Goal: Information Seeking & Learning: Learn about a topic

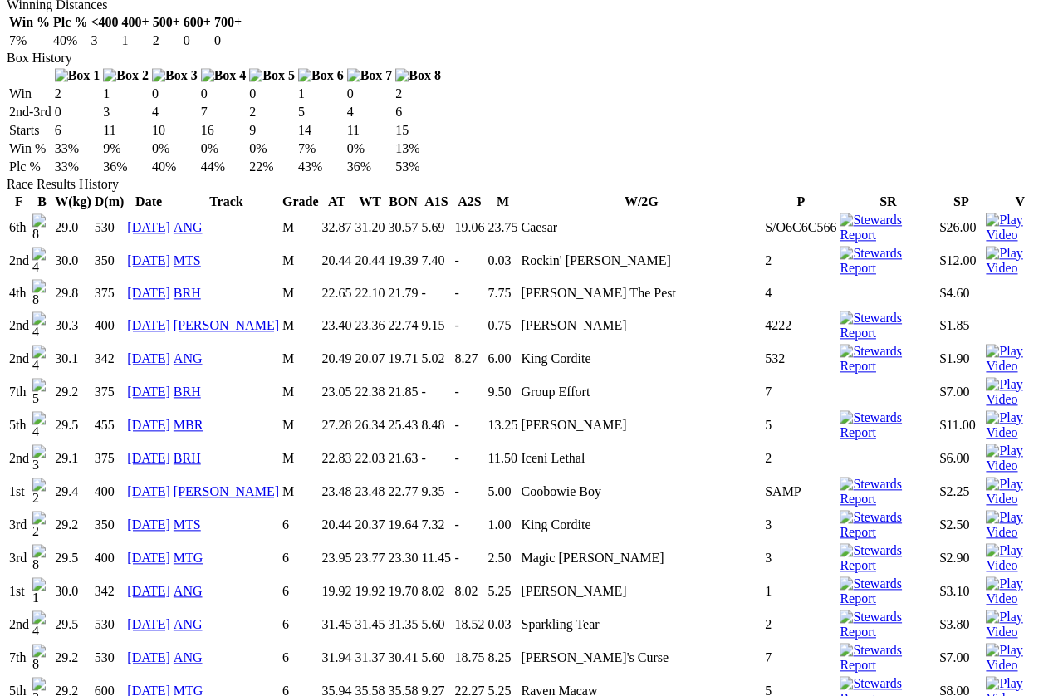
scroll to position [1033, 0]
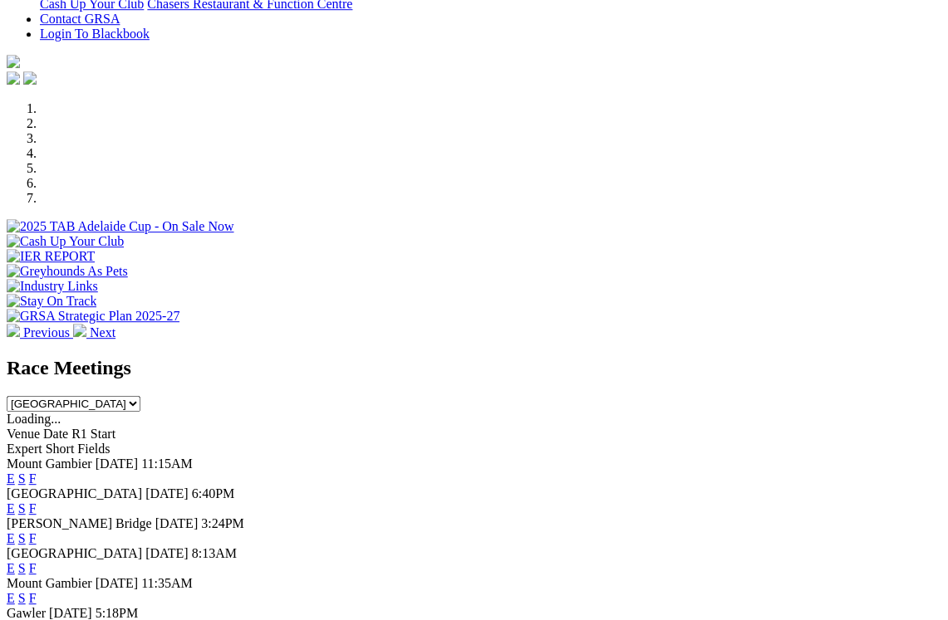
scroll to position [477, 0]
click at [37, 561] on link "F" at bounding box center [32, 568] width 7 height 14
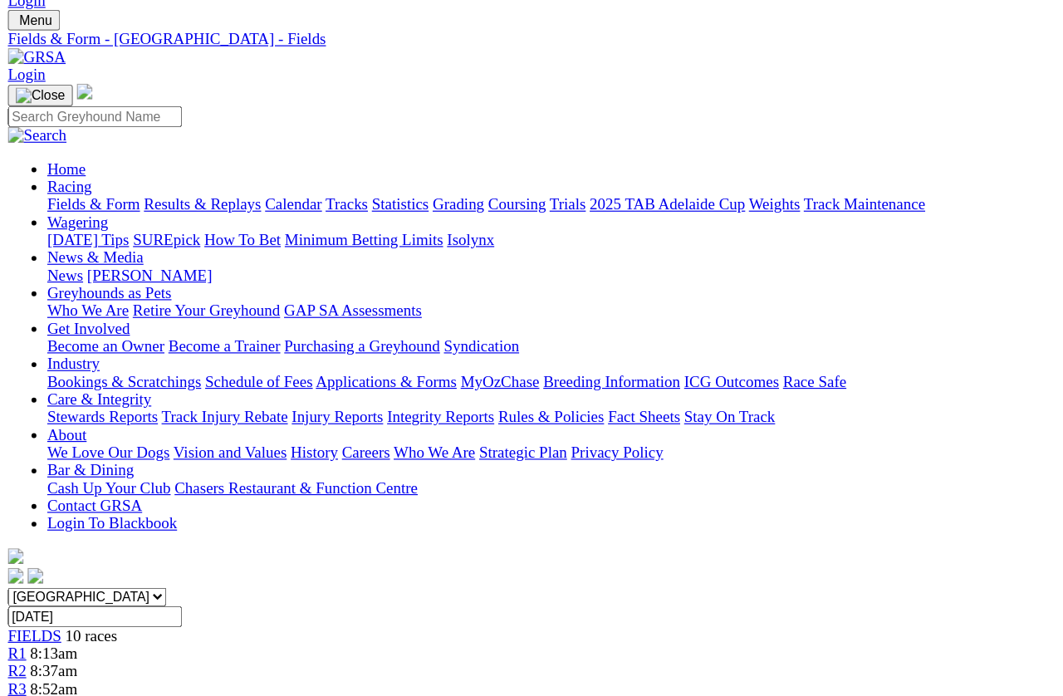
scroll to position [99, 0]
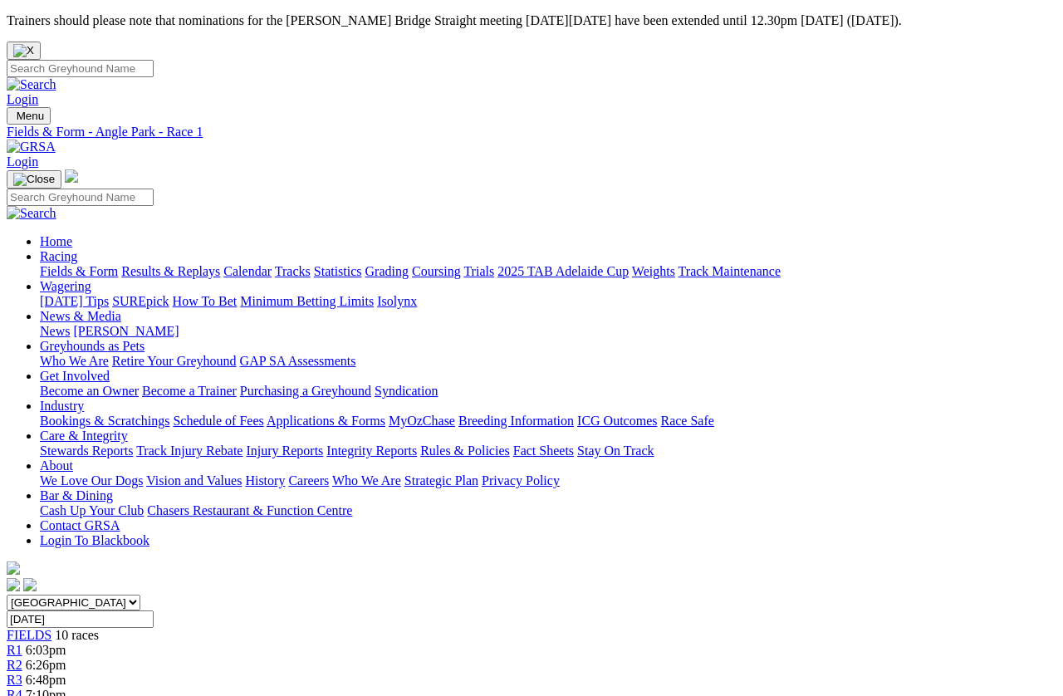
scroll to position [11, 0]
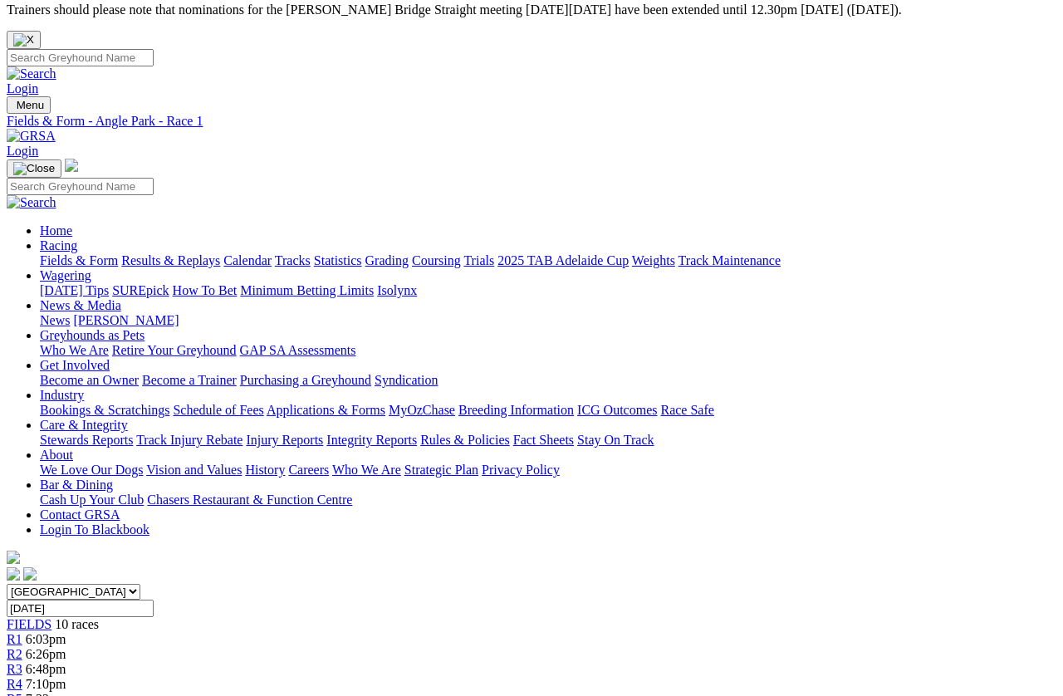
click at [22, 662] on link "R3" at bounding box center [15, 669] width 16 height 14
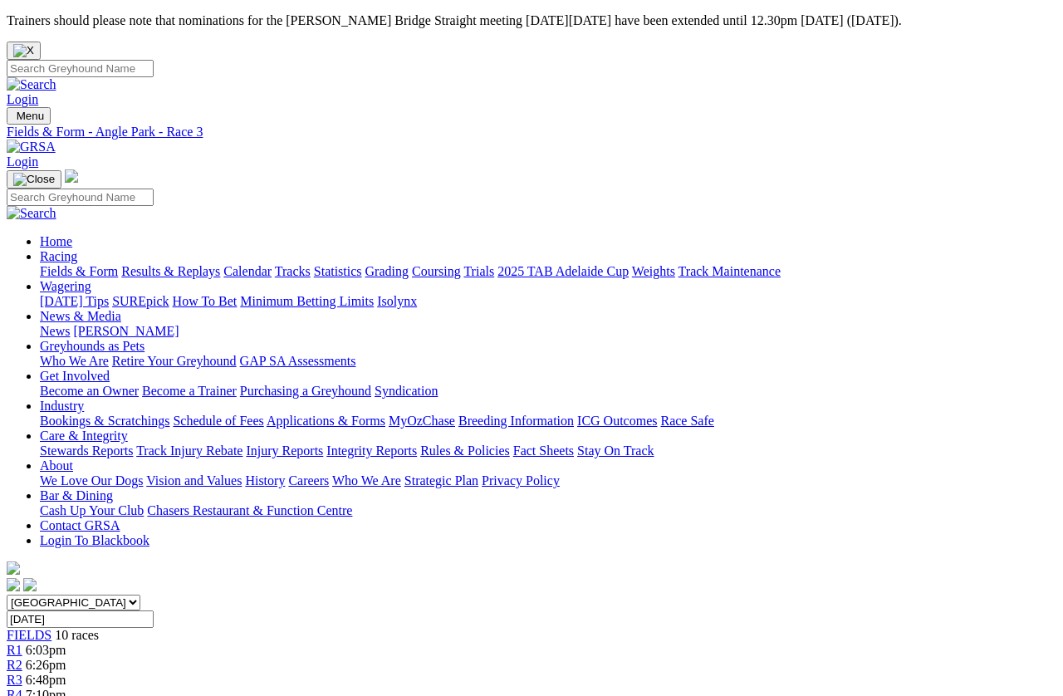
click at [22, 643] on span "R1" at bounding box center [15, 650] width 16 height 14
click at [22, 658] on span "R2" at bounding box center [15, 665] width 16 height 14
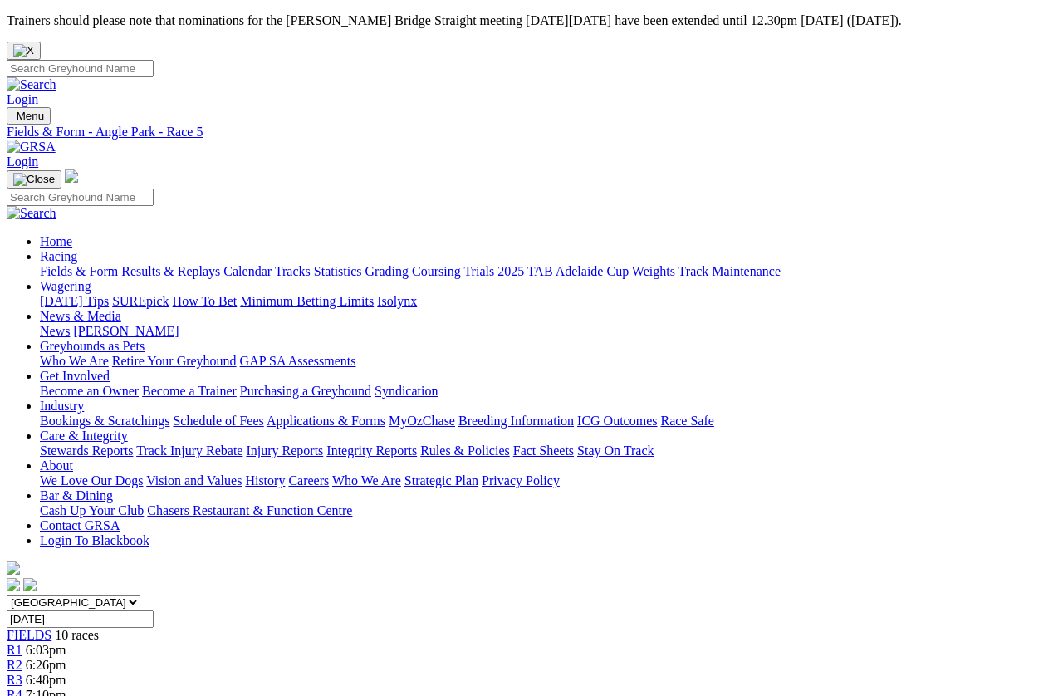
scroll to position [11, 0]
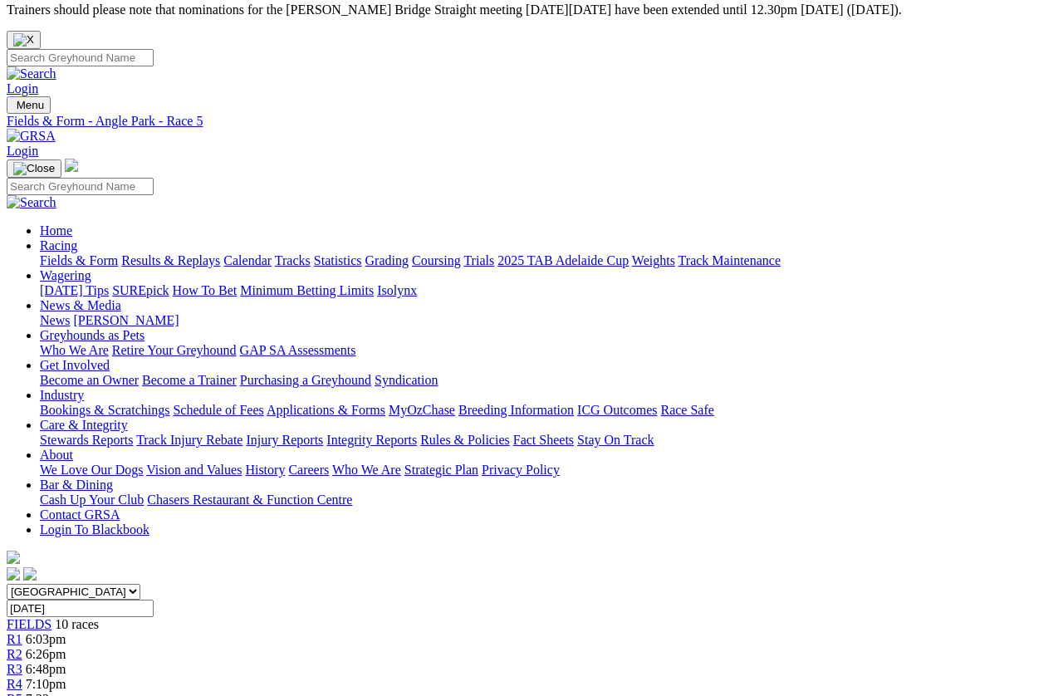
click at [77, 238] on link "Racing" at bounding box center [58, 245] width 37 height 14
click at [220, 253] on link "Results & Replays" at bounding box center [170, 260] width 99 height 14
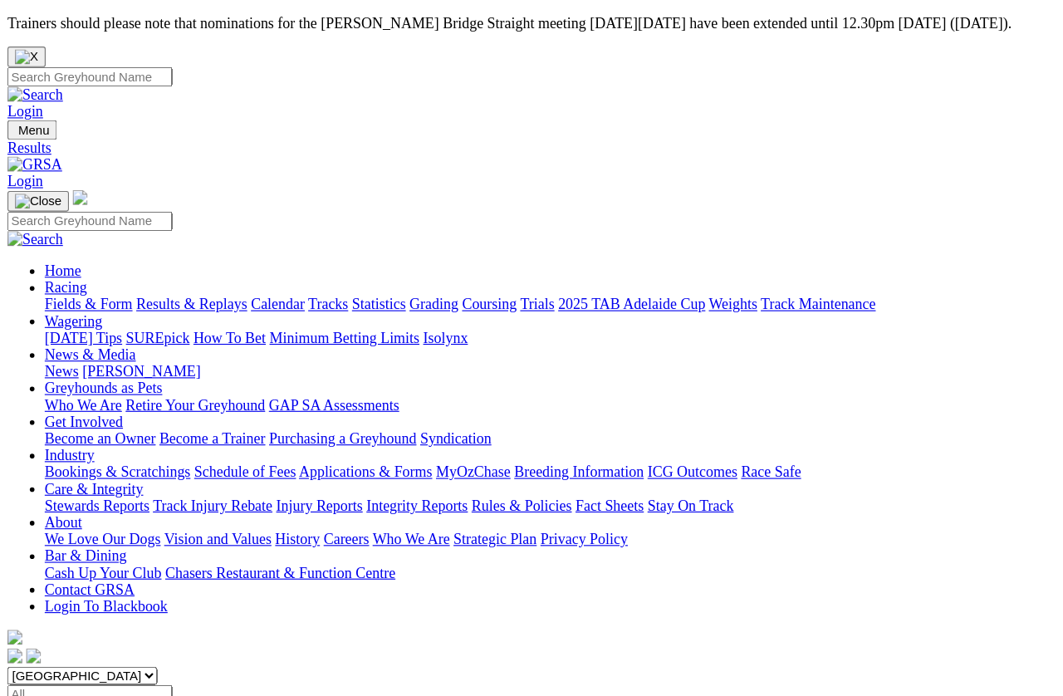
scroll to position [11, 0]
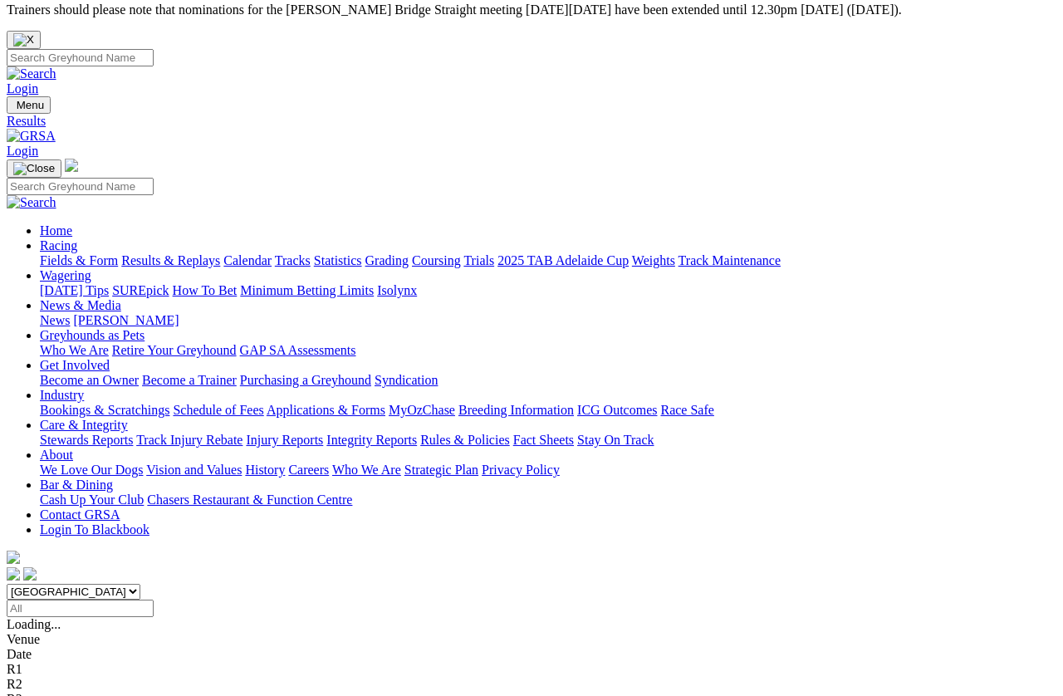
click at [77, 238] on link "Racing" at bounding box center [58, 245] width 37 height 14
click at [76, 253] on link "Fields & Form" at bounding box center [79, 260] width 78 height 14
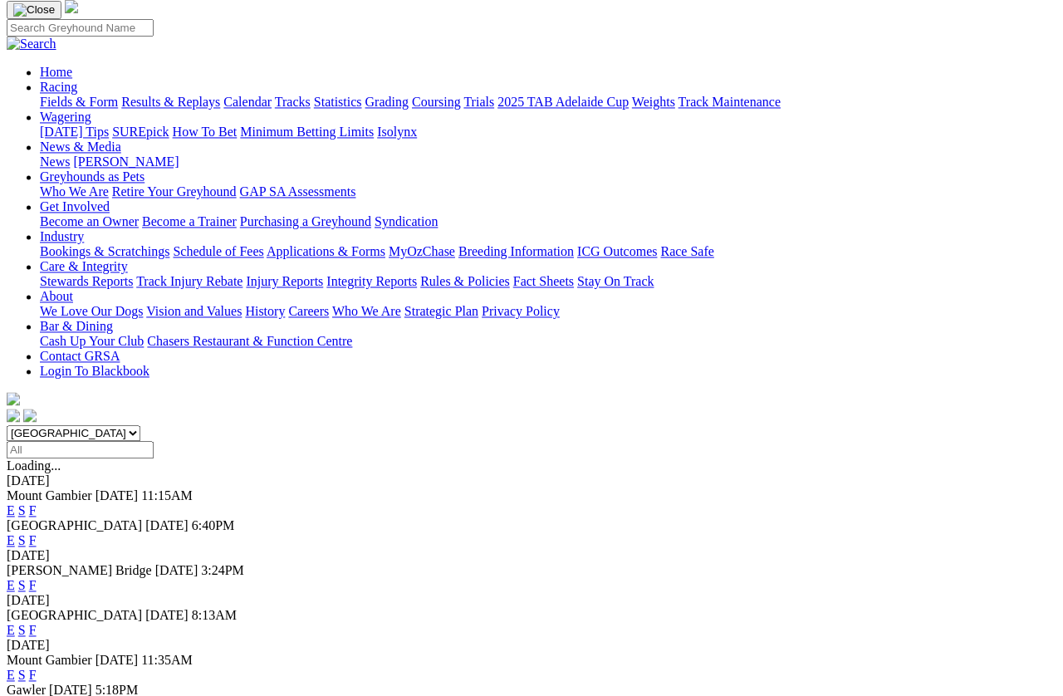
scroll to position [169, 0]
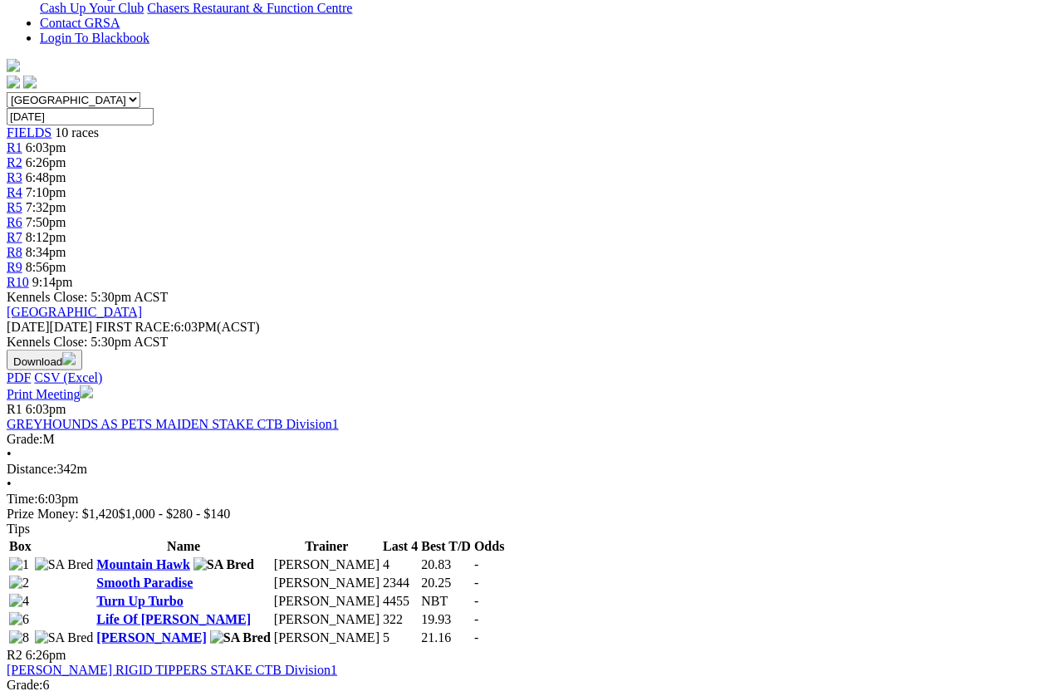
scroll to position [503, 0]
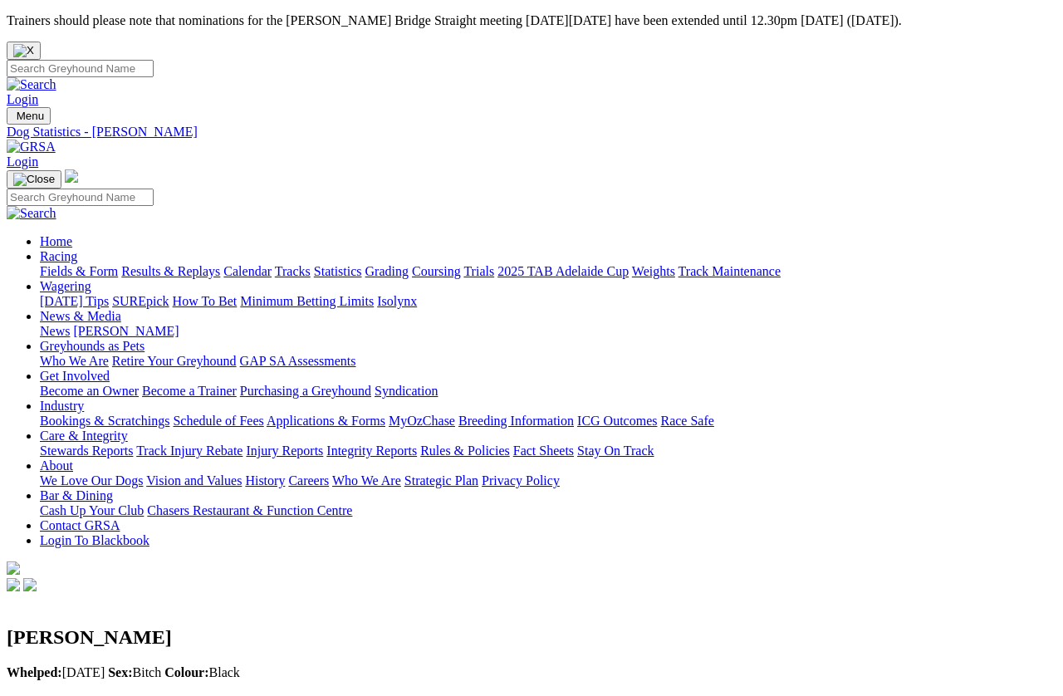
scroll to position [11, 0]
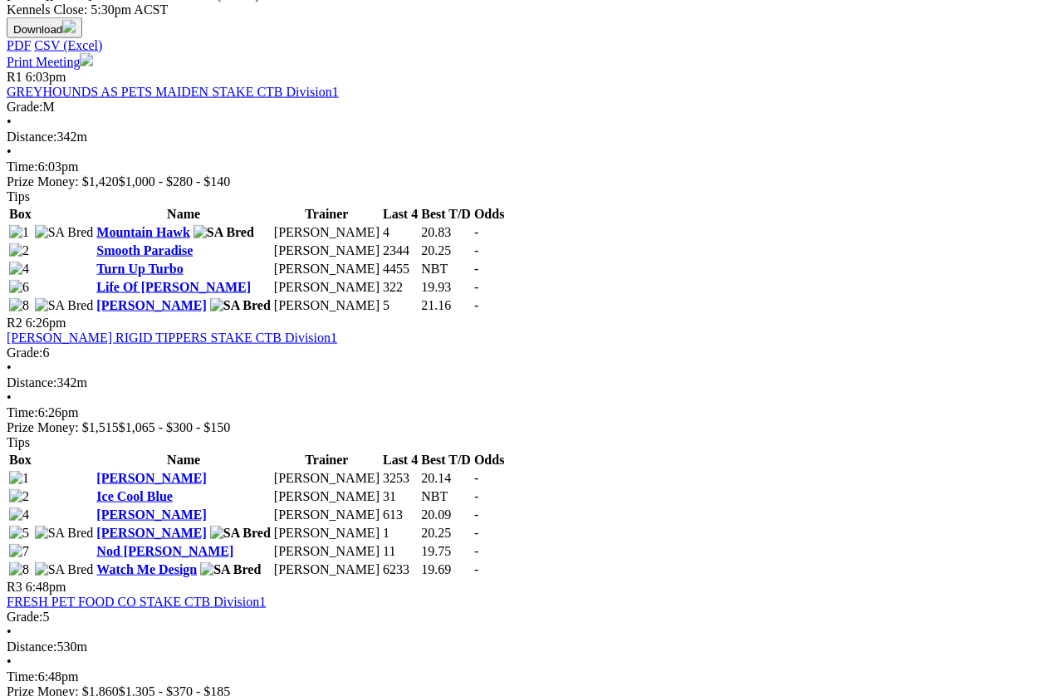
scroll to position [837, 0]
